Goal: Check status: Check status

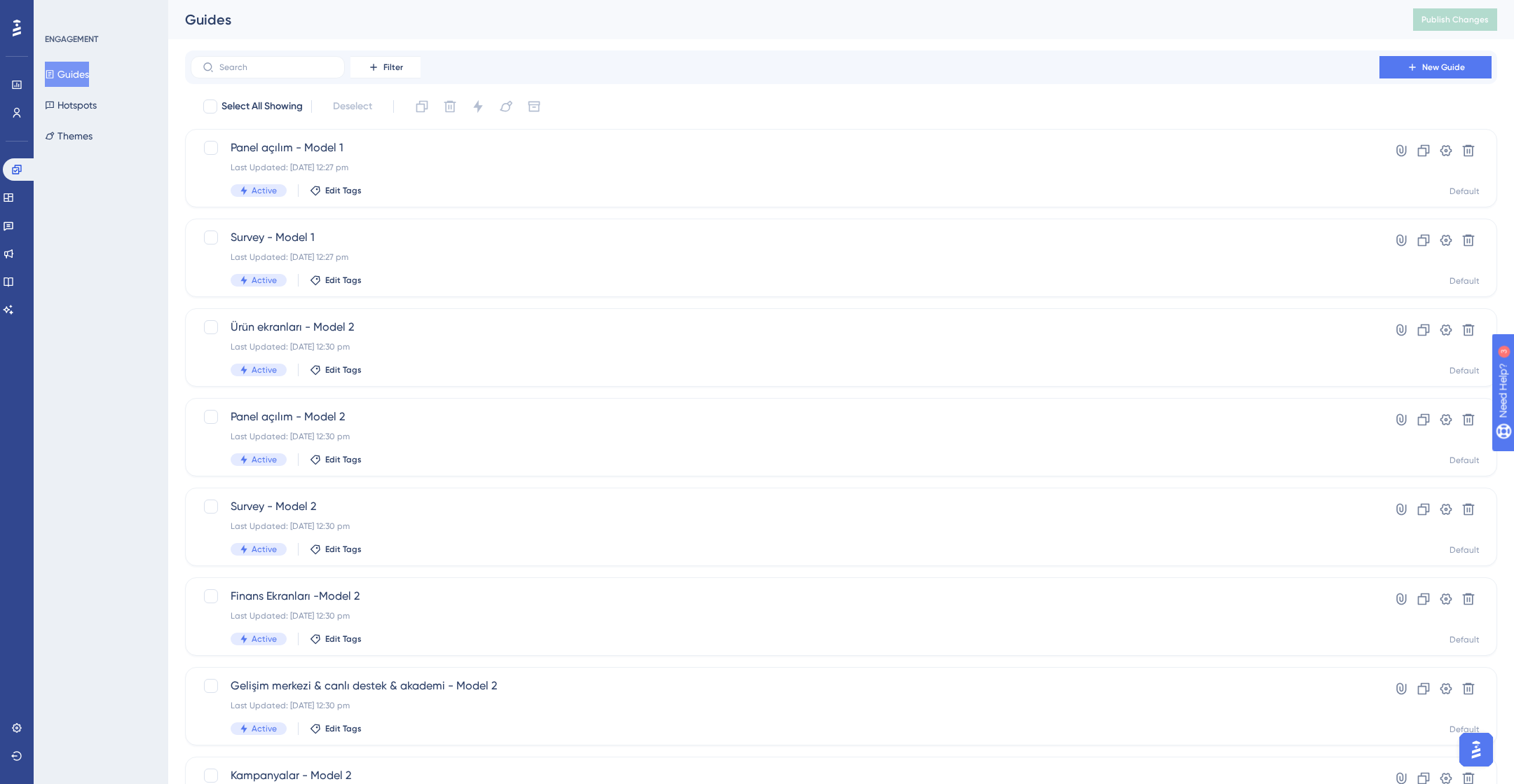
click at [77, 71] on button "Guides" at bounding box center [67, 74] width 44 height 26
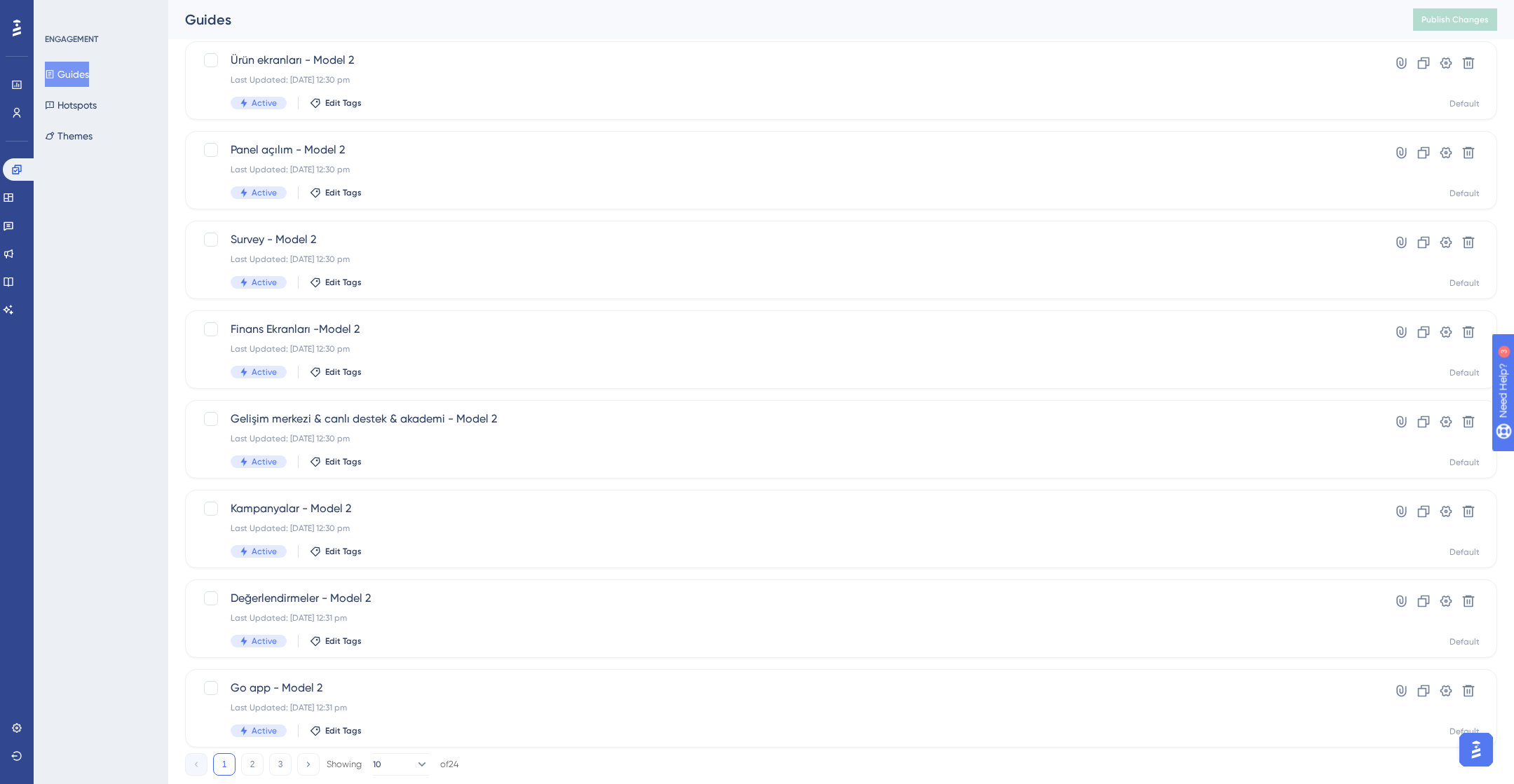
scroll to position [303, 0]
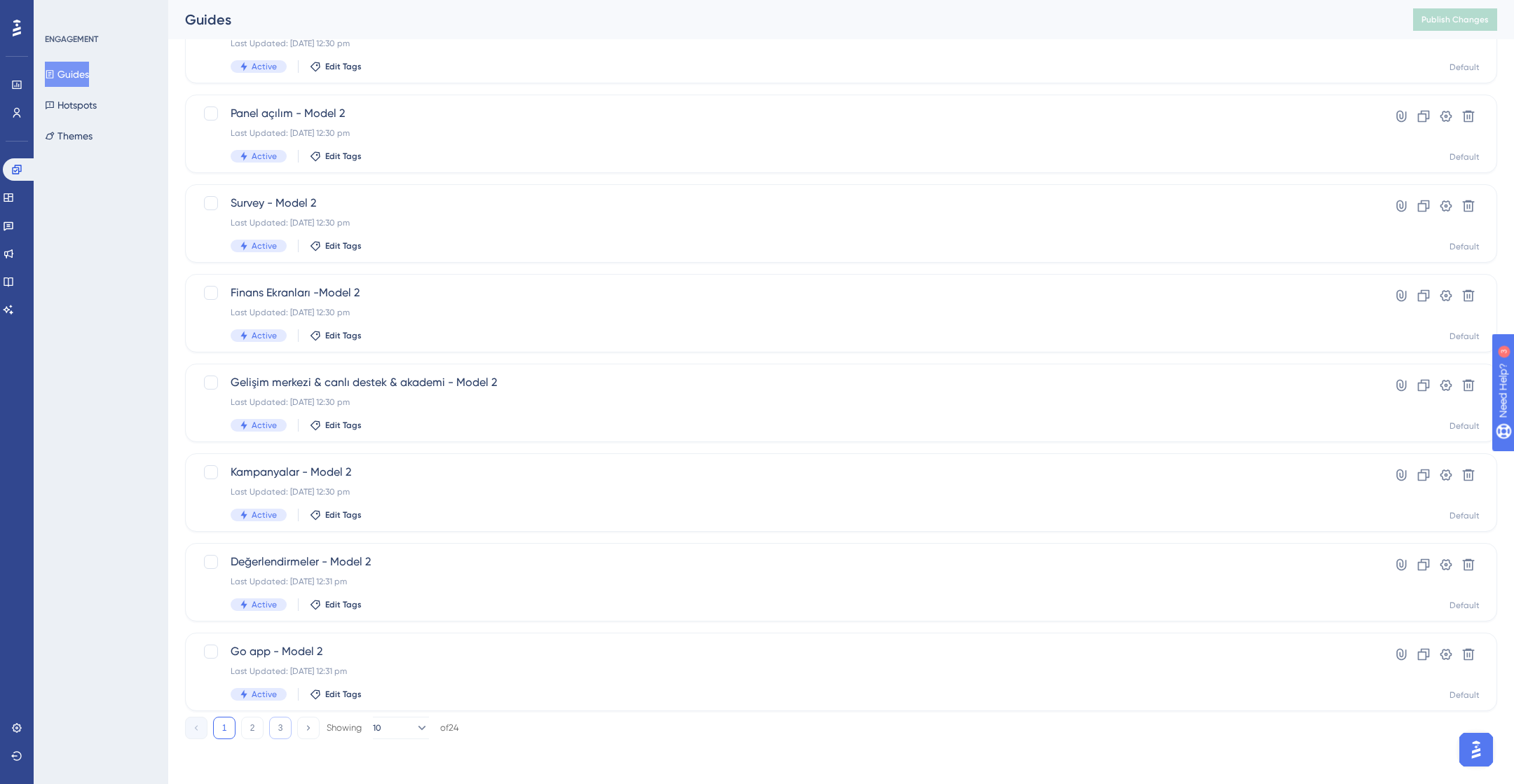
click at [282, 724] on button "3" at bounding box center [279, 727] width 22 height 22
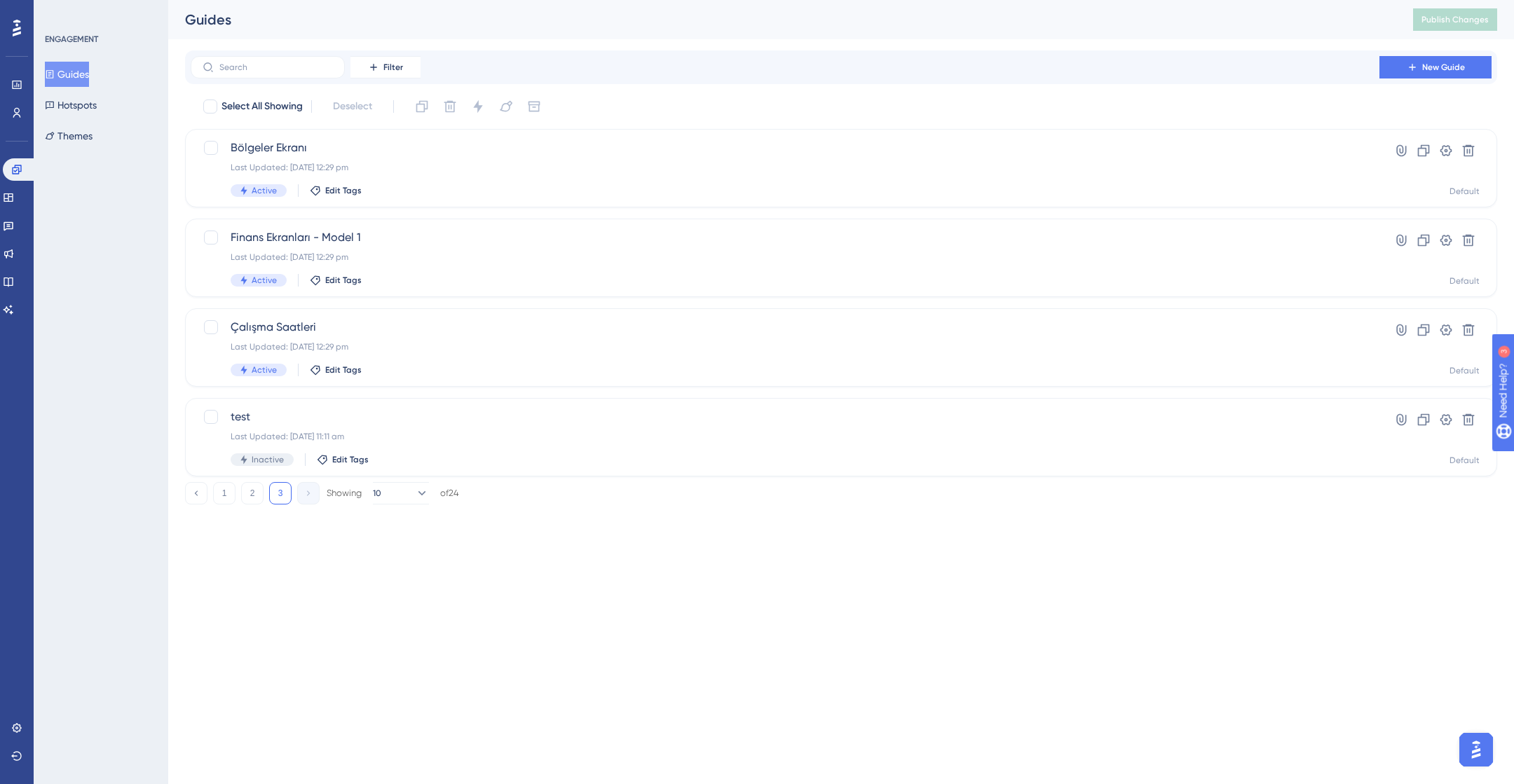
scroll to position [0, 0]
click at [435, 350] on div "Last Updated: [DATE] 12:29 pm" at bounding box center [785, 346] width 1109 height 11
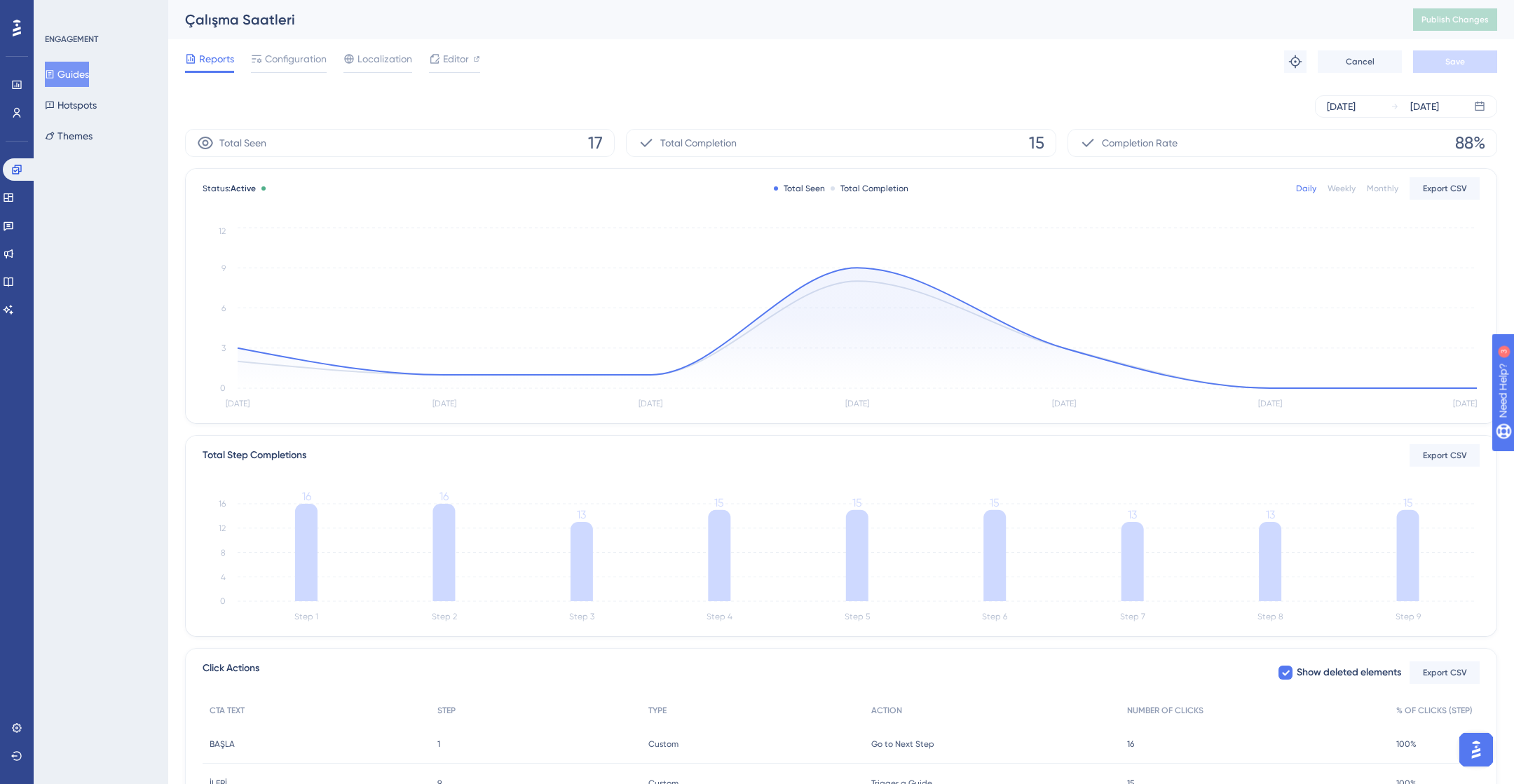
click at [1134, 747] on span "16" at bounding box center [1131, 743] width 7 height 11
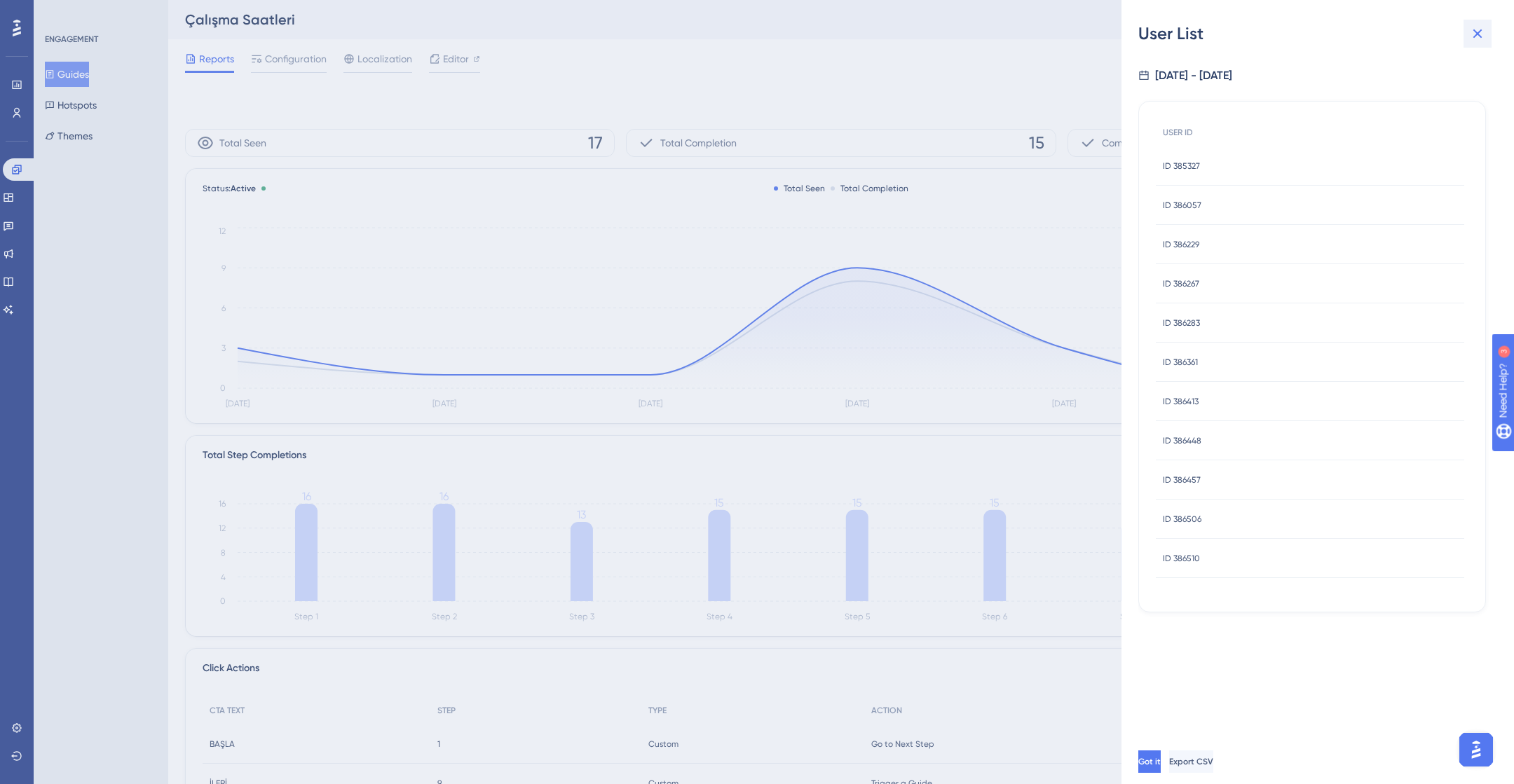
click at [1487, 26] on button at bounding box center [1478, 34] width 28 height 28
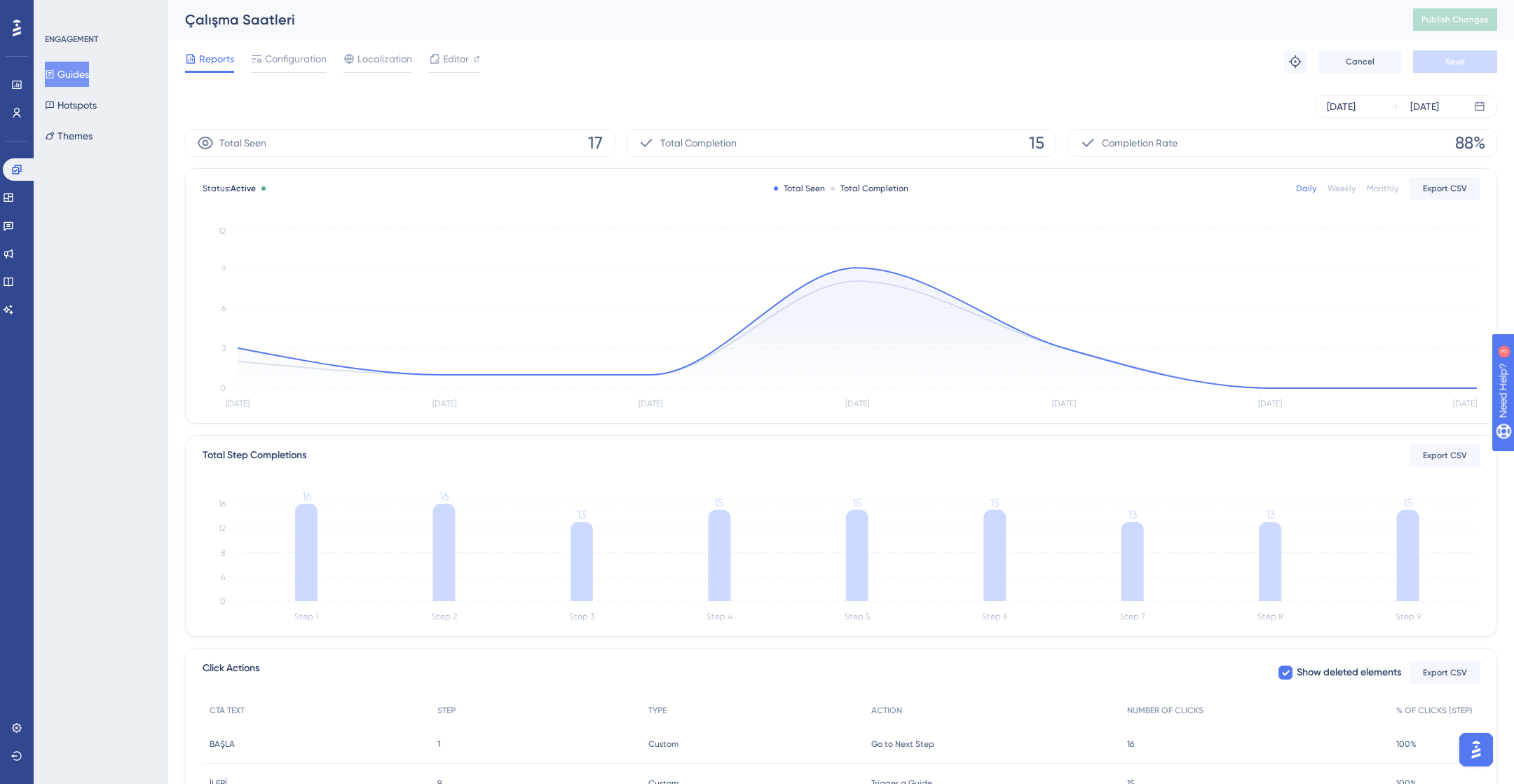
click at [89, 81] on button "Guides" at bounding box center [67, 74] width 44 height 26
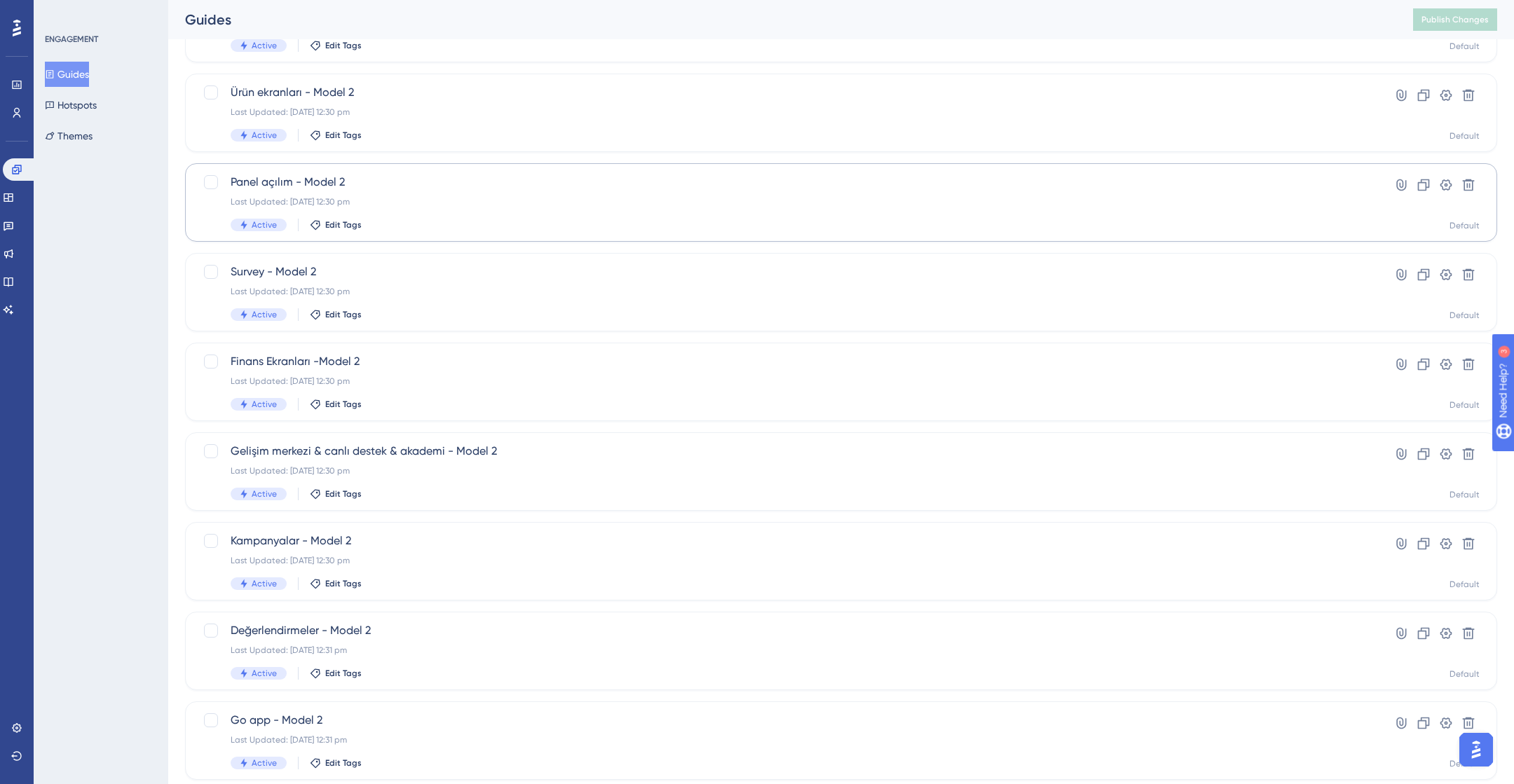
scroll to position [303, 0]
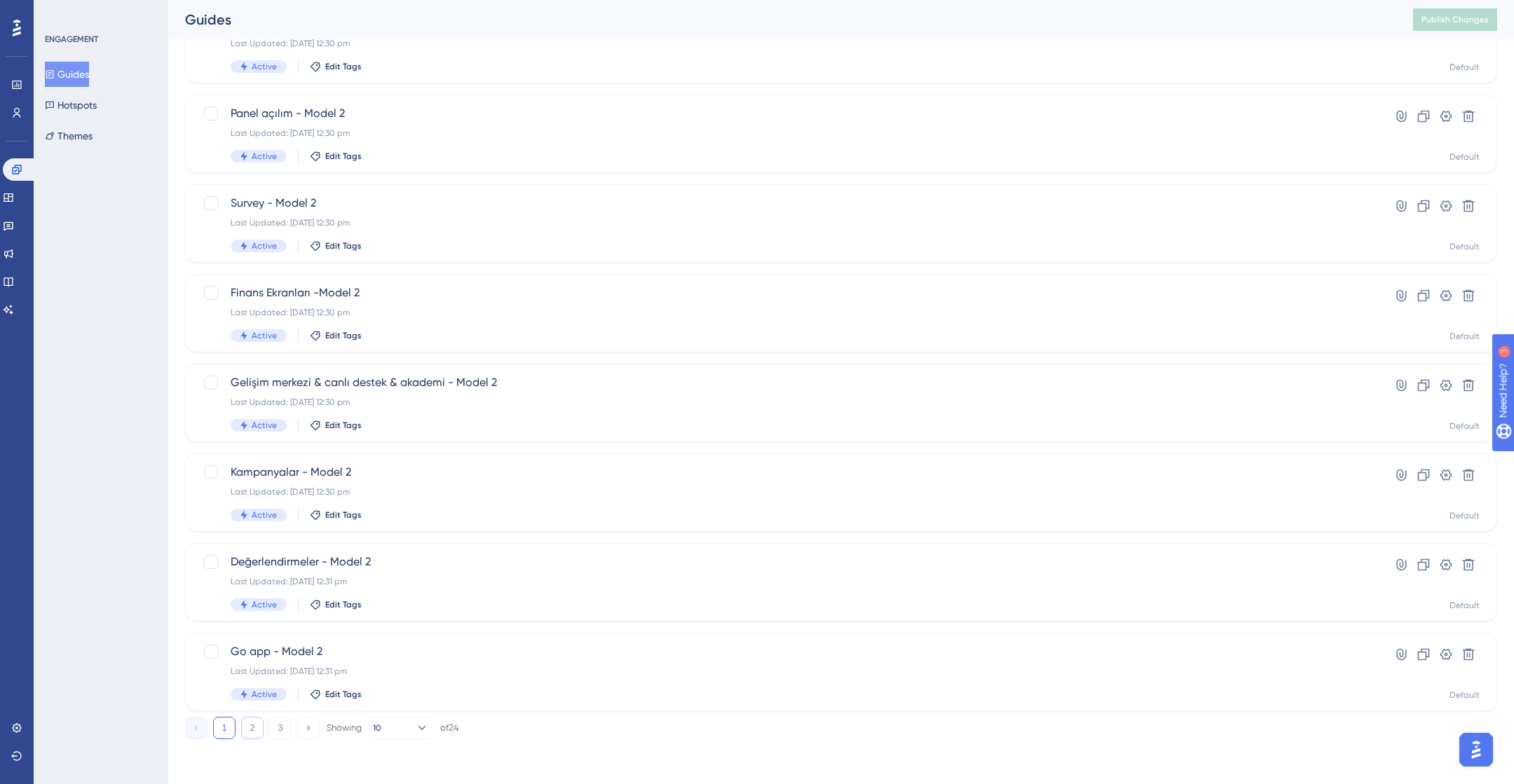
click at [254, 734] on button "2" at bounding box center [252, 727] width 22 height 22
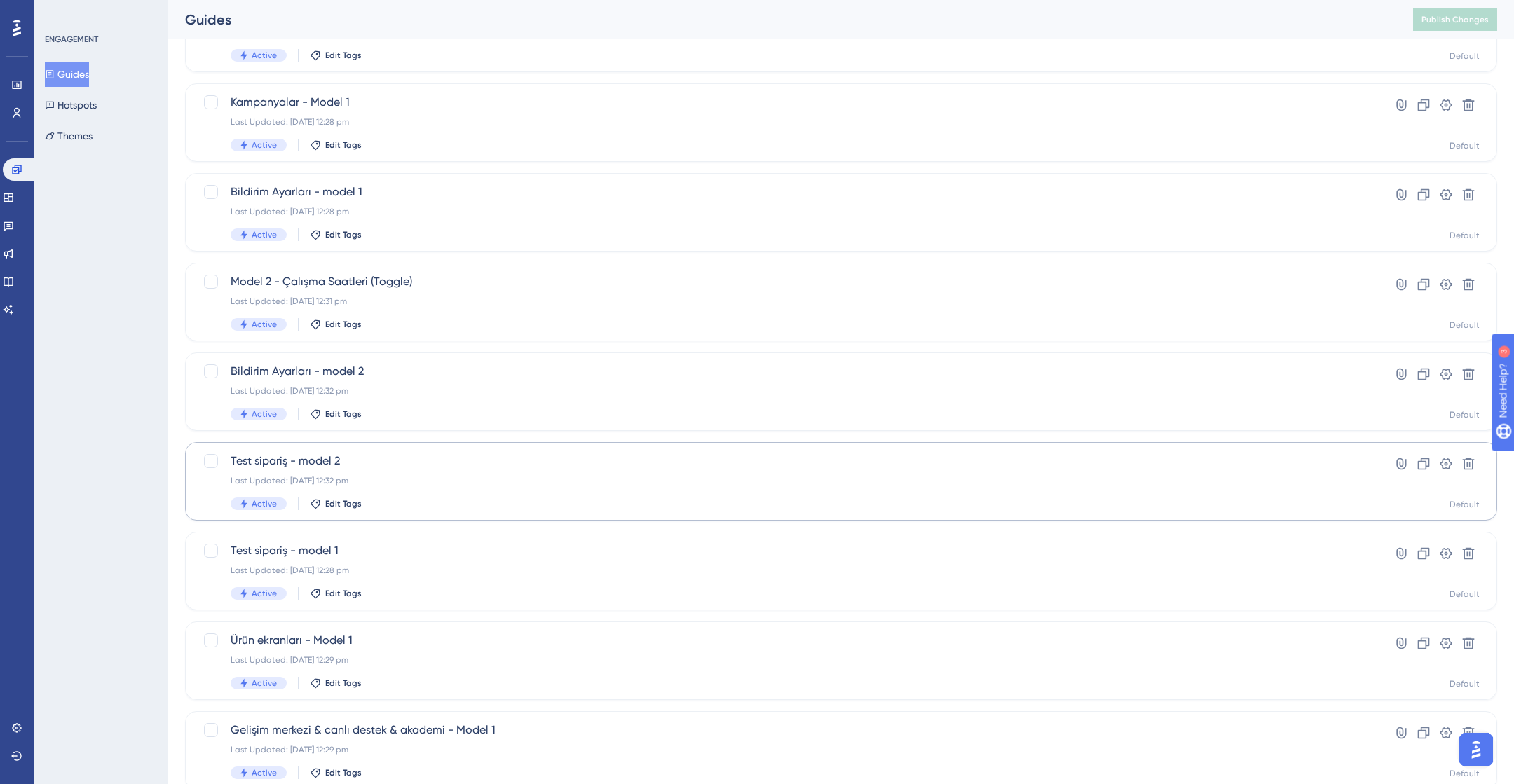
scroll to position [200, 0]
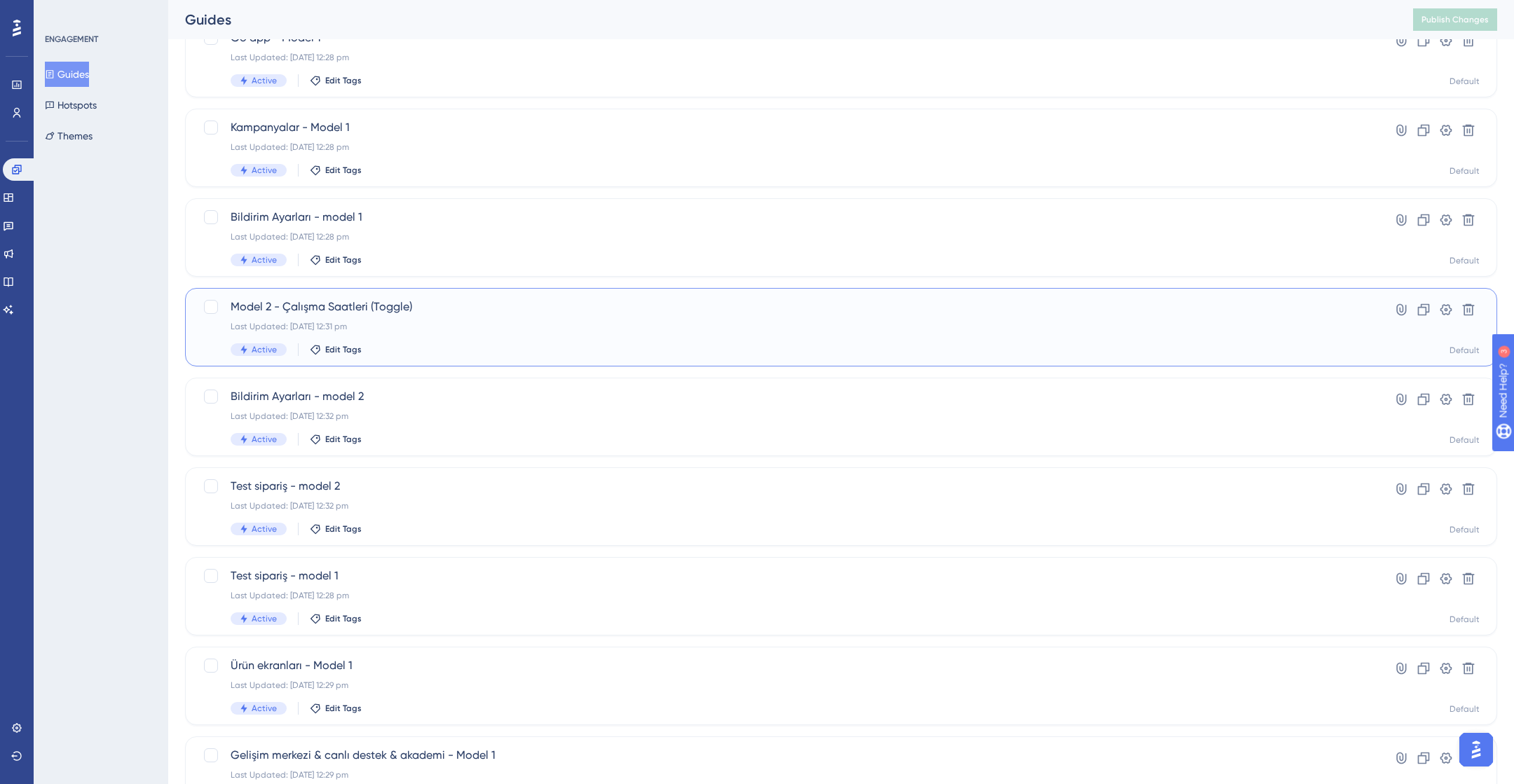
click at [503, 328] on div "Last Updated: [DATE] 12:31 pm" at bounding box center [785, 326] width 1109 height 11
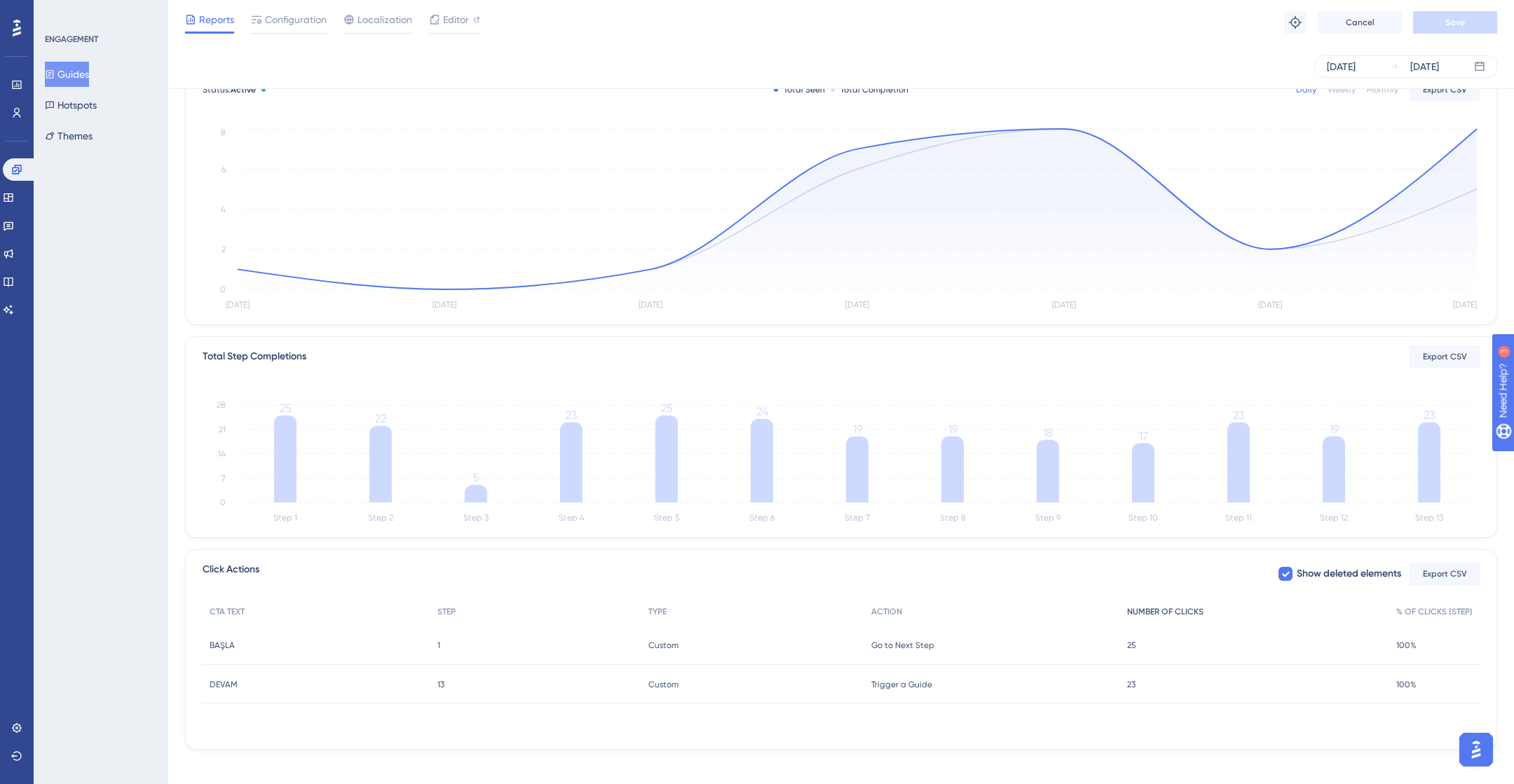
scroll to position [103, 0]
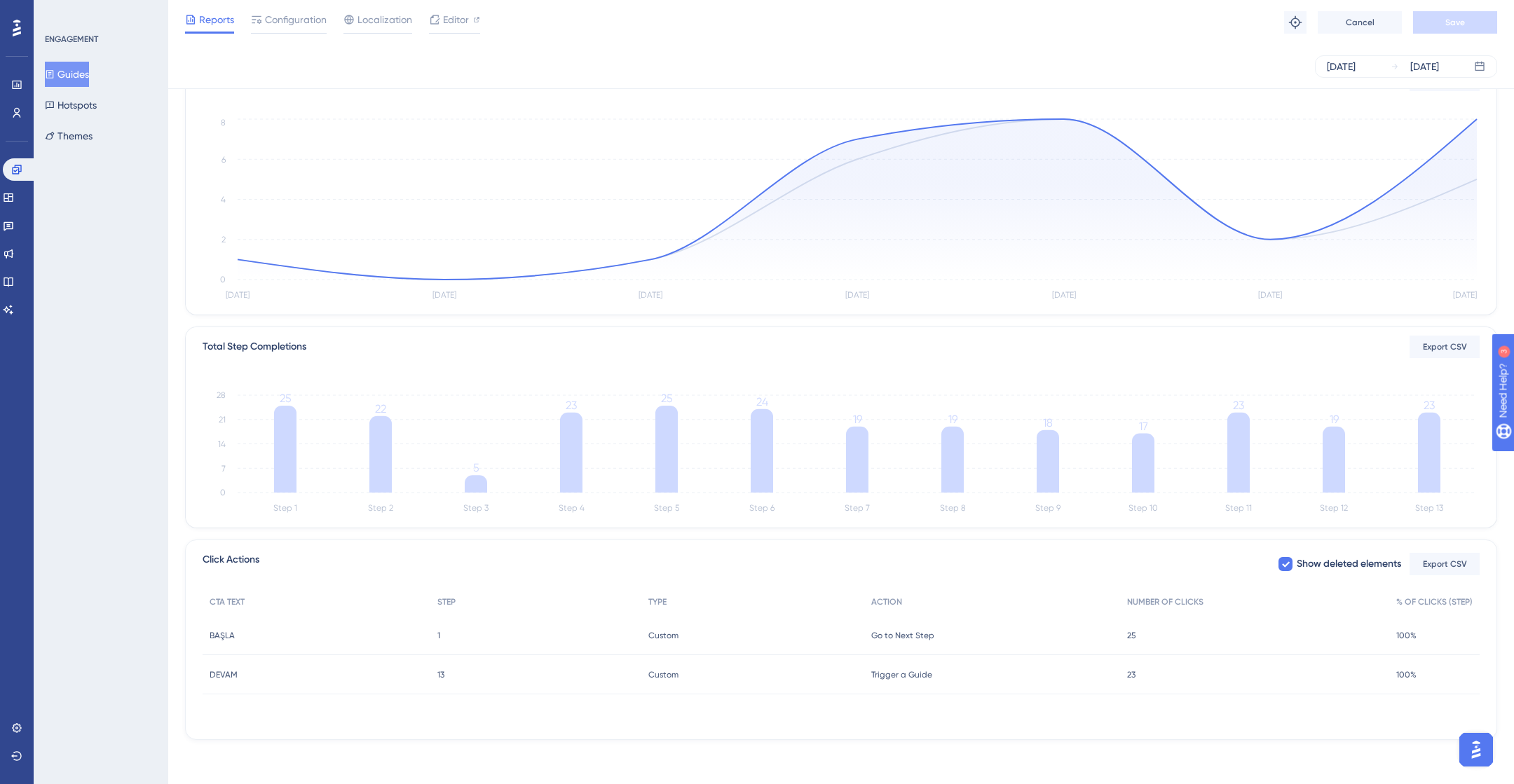
click at [1138, 635] on div "25 25" at bounding box center [1255, 636] width 269 height 39
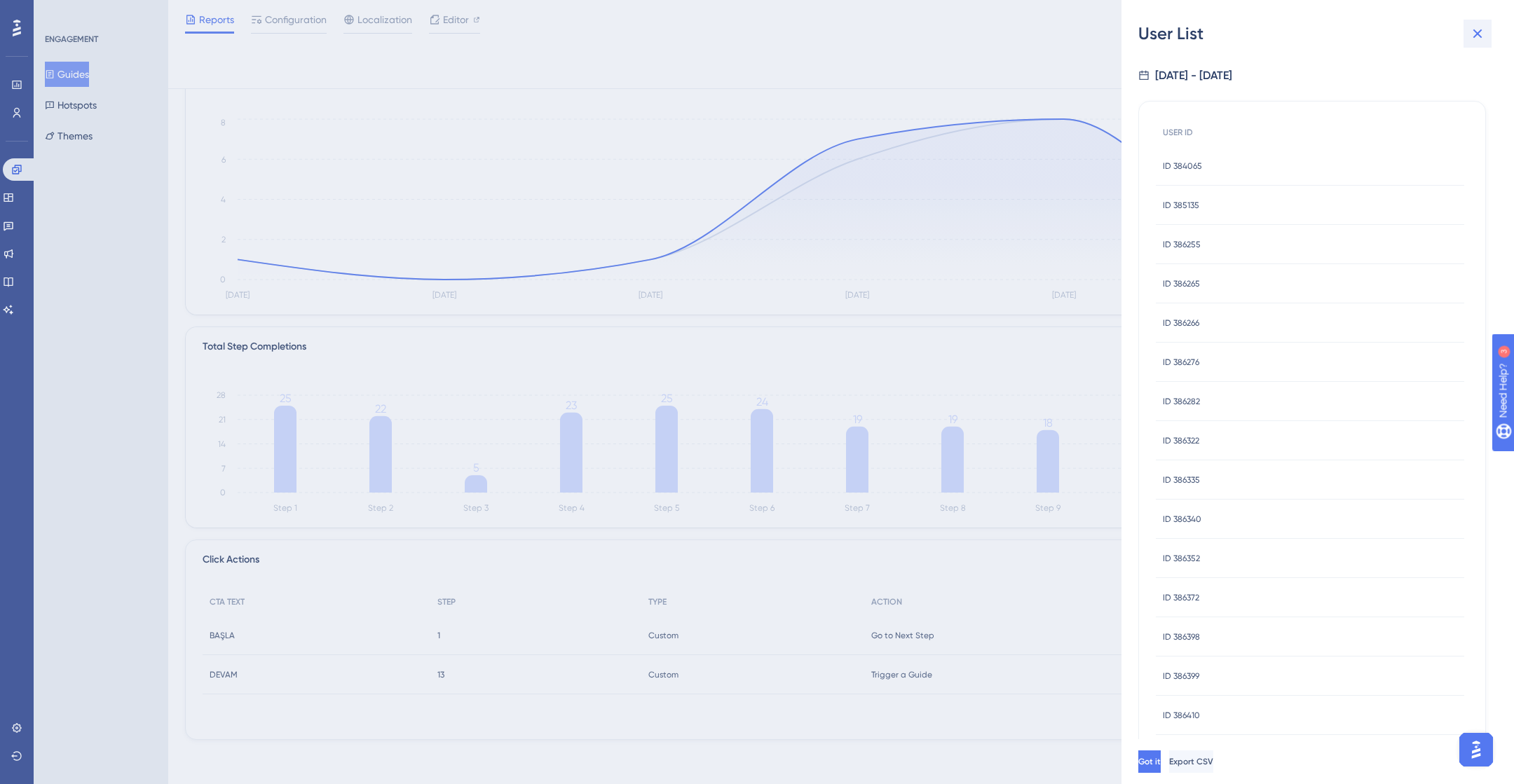
click at [1472, 28] on icon at bounding box center [1477, 34] width 17 height 17
